Goal: Task Accomplishment & Management: Use online tool/utility

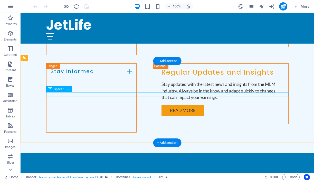
scroll to position [740, 0]
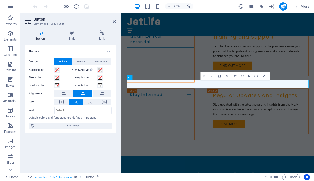
scroll to position [794, 0]
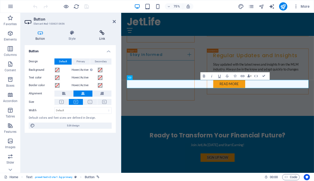
click at [103, 36] on h4 "Link" at bounding box center [102, 35] width 28 height 11
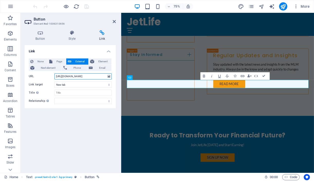
scroll to position [0, 0]
drag, startPoint x: 106, startPoint y: 77, endPoint x: 39, endPoint y: 75, distance: 66.6
click at [39, 75] on div "URL [URL][DOMAIN_NAME]" at bounding box center [70, 77] width 83 height 6
drag, startPoint x: 95, startPoint y: 76, endPoint x: 42, endPoint y: 76, distance: 53.5
click at [41, 76] on div "URL [DOMAIN_NAME][URL]" at bounding box center [70, 77] width 83 height 6
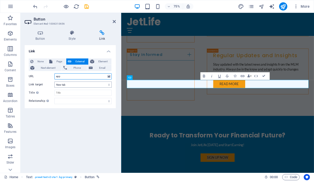
type input "[DOMAIN_NAME]"
click at [56, 77] on input "[DOMAIN_NAME]" at bounding box center [82, 77] width 57 height 6
drag, startPoint x: 88, startPoint y: 77, endPoint x: 42, endPoint y: 78, distance: 45.5
click at [42, 78] on div "URL [DOMAIN_NAME]" at bounding box center [70, 77] width 83 height 6
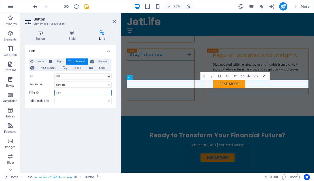
click at [69, 94] on input "Title Additional link description, should not be the same as the link text. The…" at bounding box center [82, 93] width 57 height 6
click at [62, 77] on input "URL" at bounding box center [82, 77] width 57 height 6
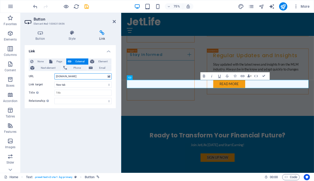
click at [55, 77] on input "[DOMAIN_NAME]" at bounding box center [82, 77] width 57 height 6
type input "[URL][DOMAIN_NAME]"
click at [86, 5] on icon "save" at bounding box center [87, 7] width 6 height 6
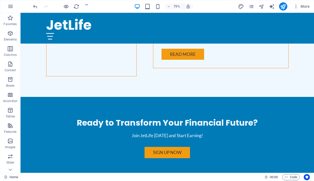
checkbox input "false"
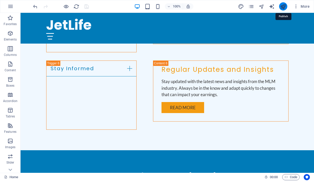
click at [284, 7] on icon "publish" at bounding box center [283, 7] width 6 height 6
